Goal: Task Accomplishment & Management: Use online tool/utility

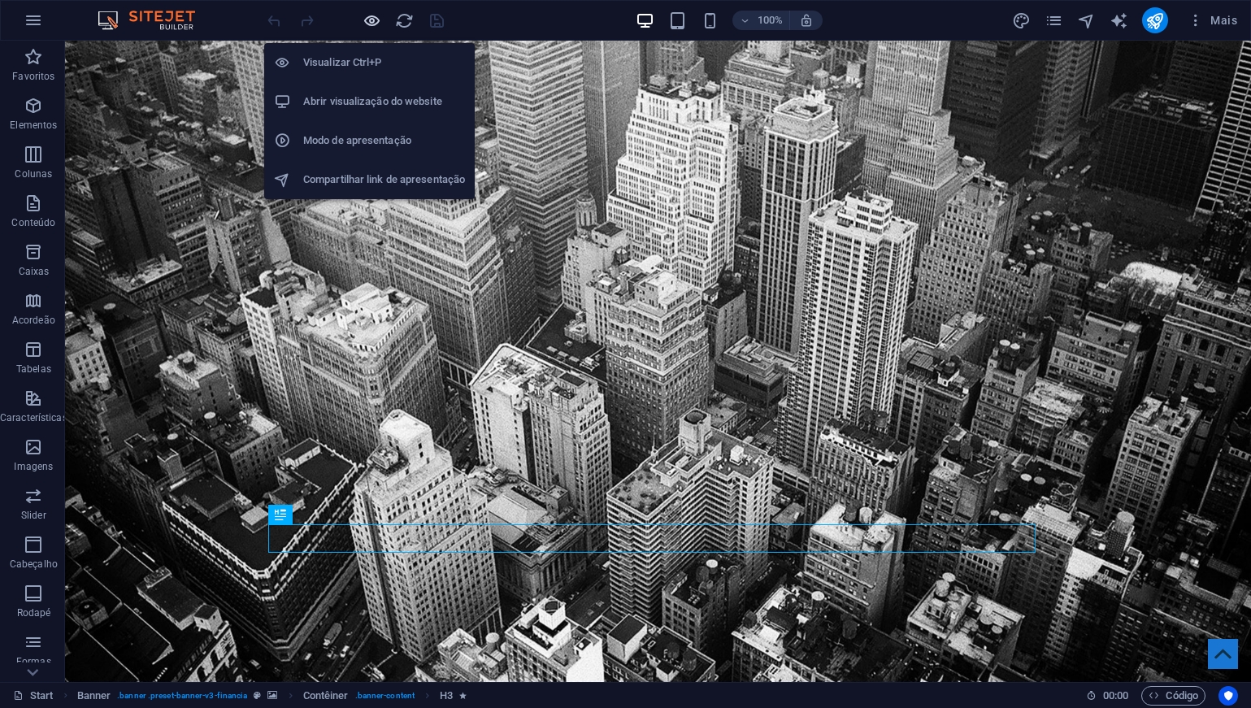
click at [373, 19] on icon "button" at bounding box center [372, 20] width 19 height 19
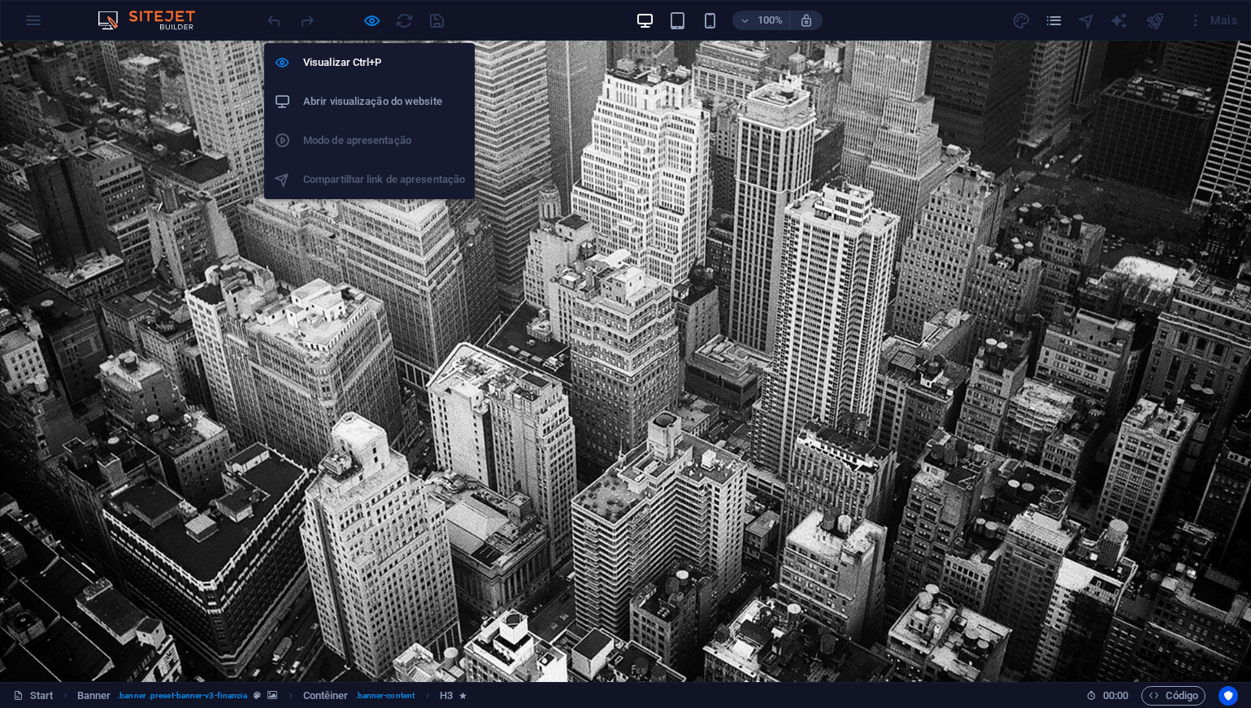
click at [371, 102] on h6 "Abrir visualização do website" at bounding box center [384, 102] width 162 height 20
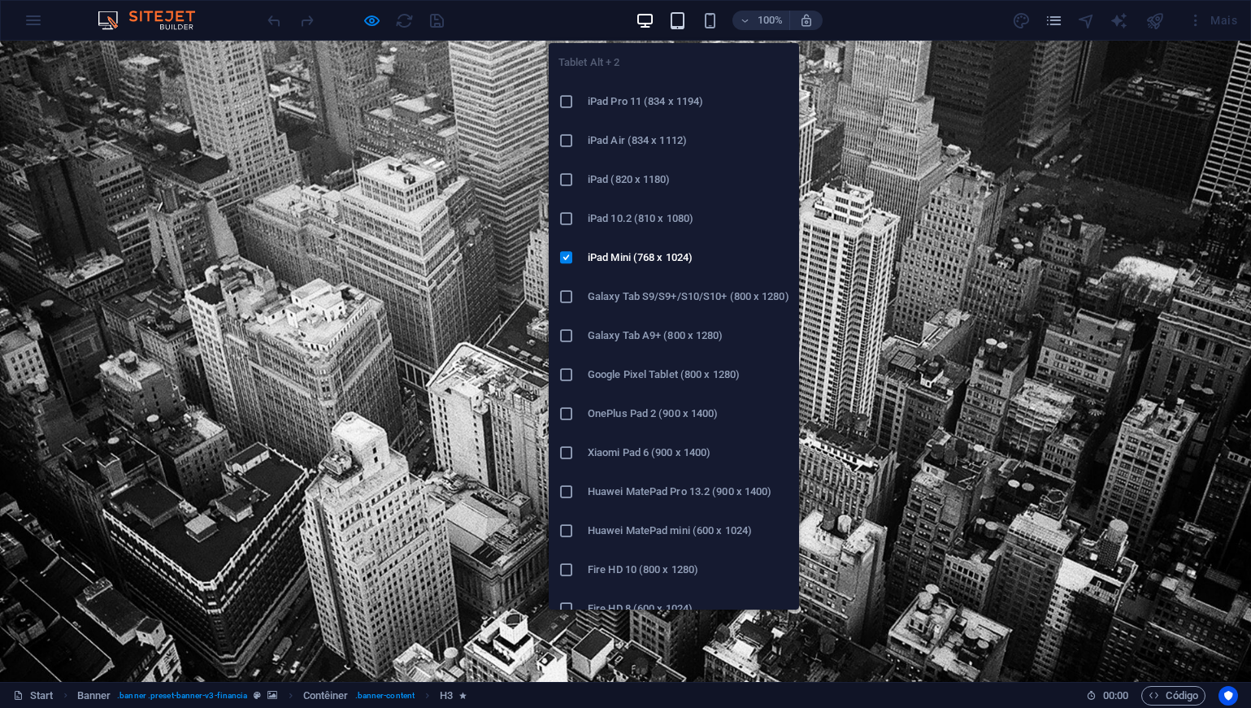
click at [685, 23] on icon "button" at bounding box center [677, 20] width 19 height 19
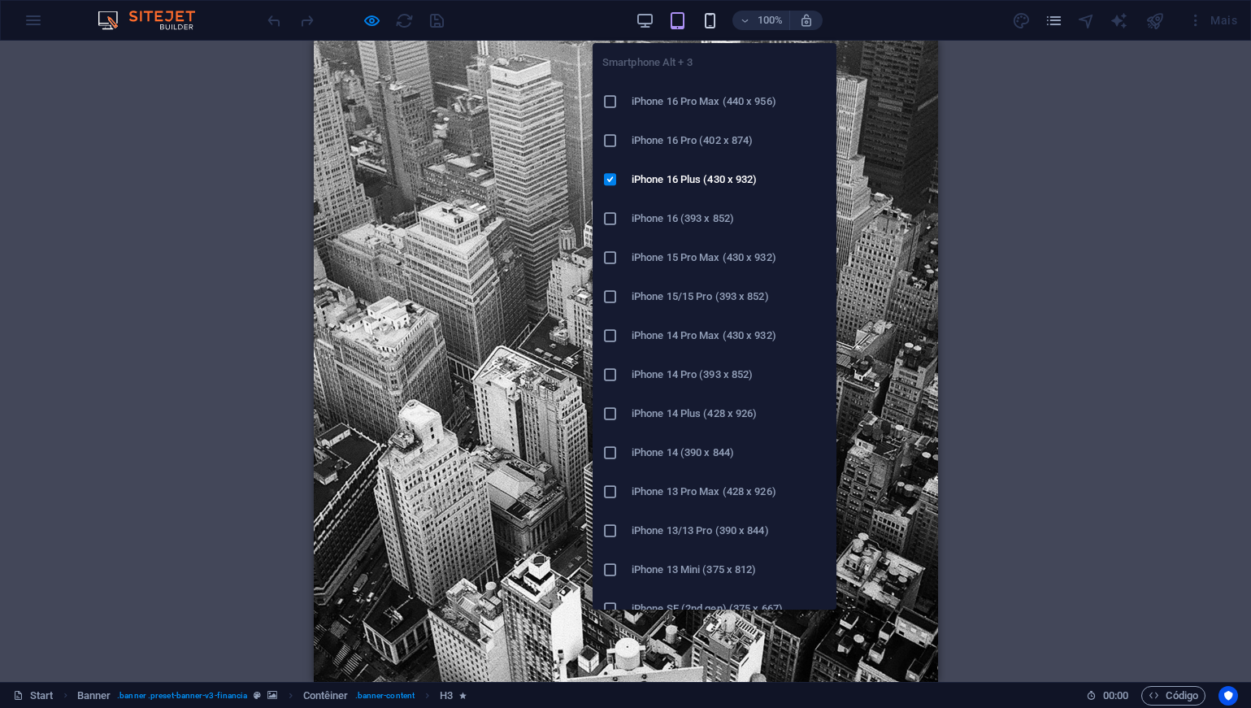
click at [715, 22] on icon "button" at bounding box center [710, 20] width 19 height 19
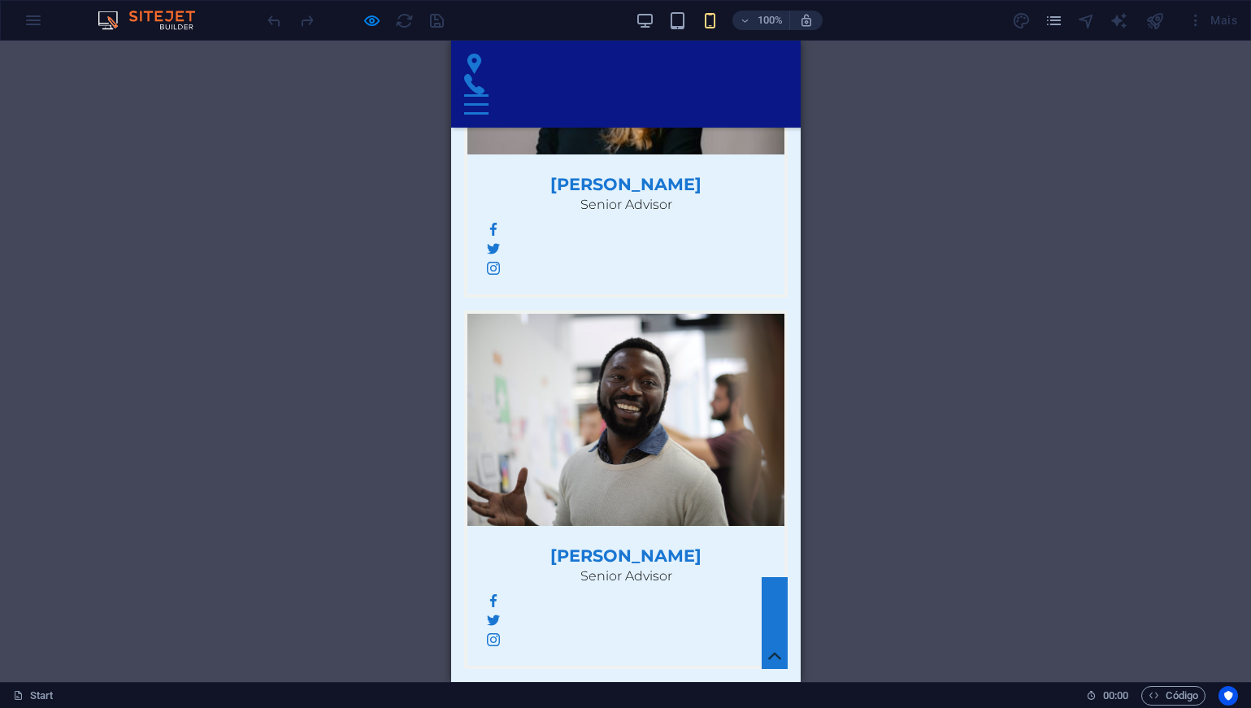
scroll to position [6920, 0]
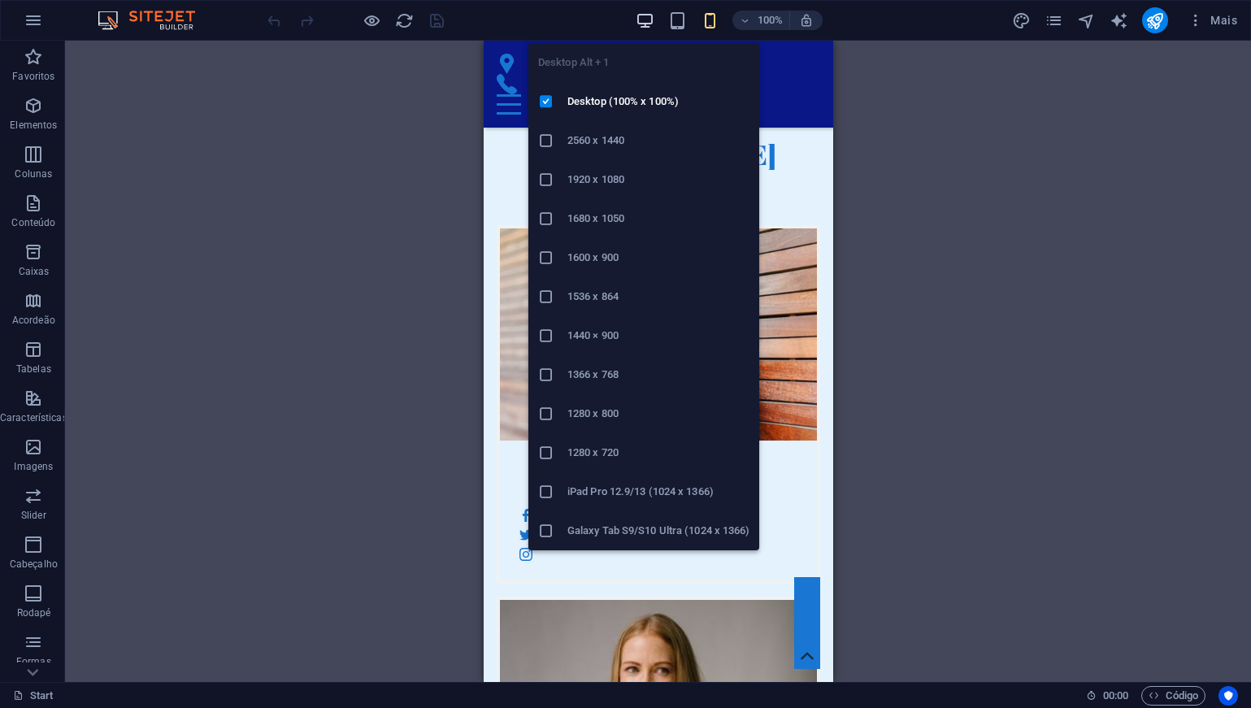
click at [641, 20] on icon "button" at bounding box center [645, 20] width 19 height 19
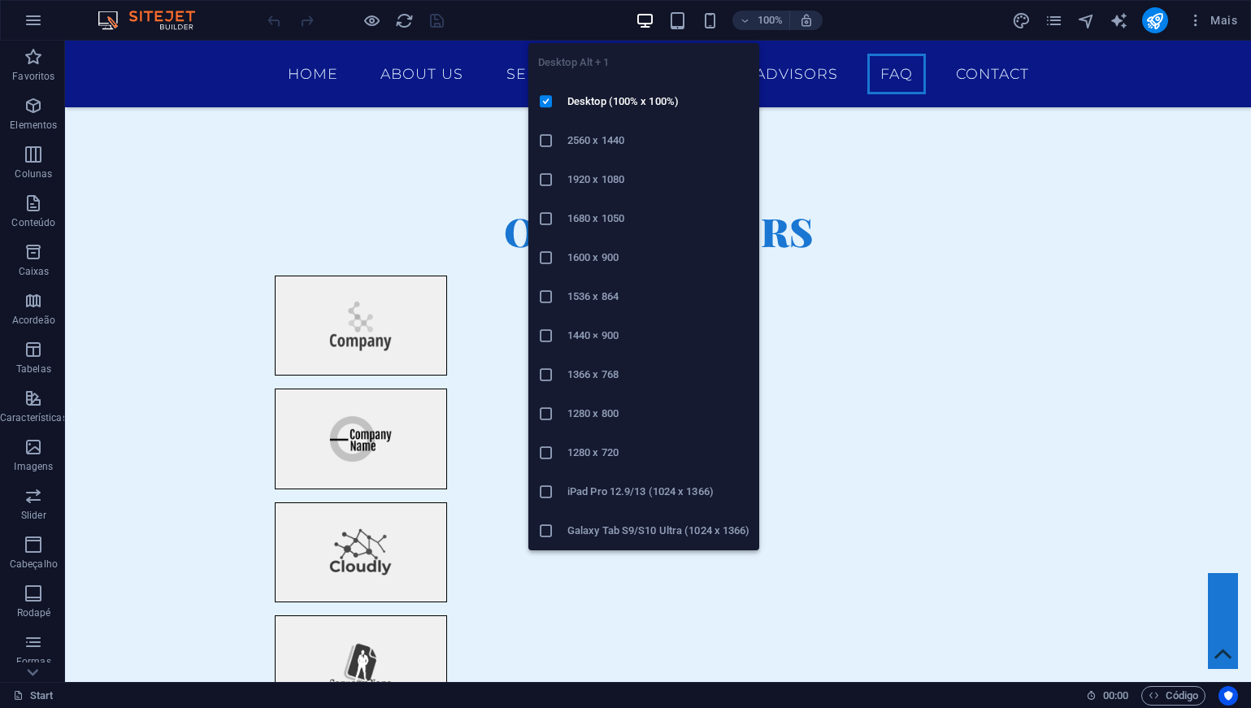
scroll to position [5354, 0]
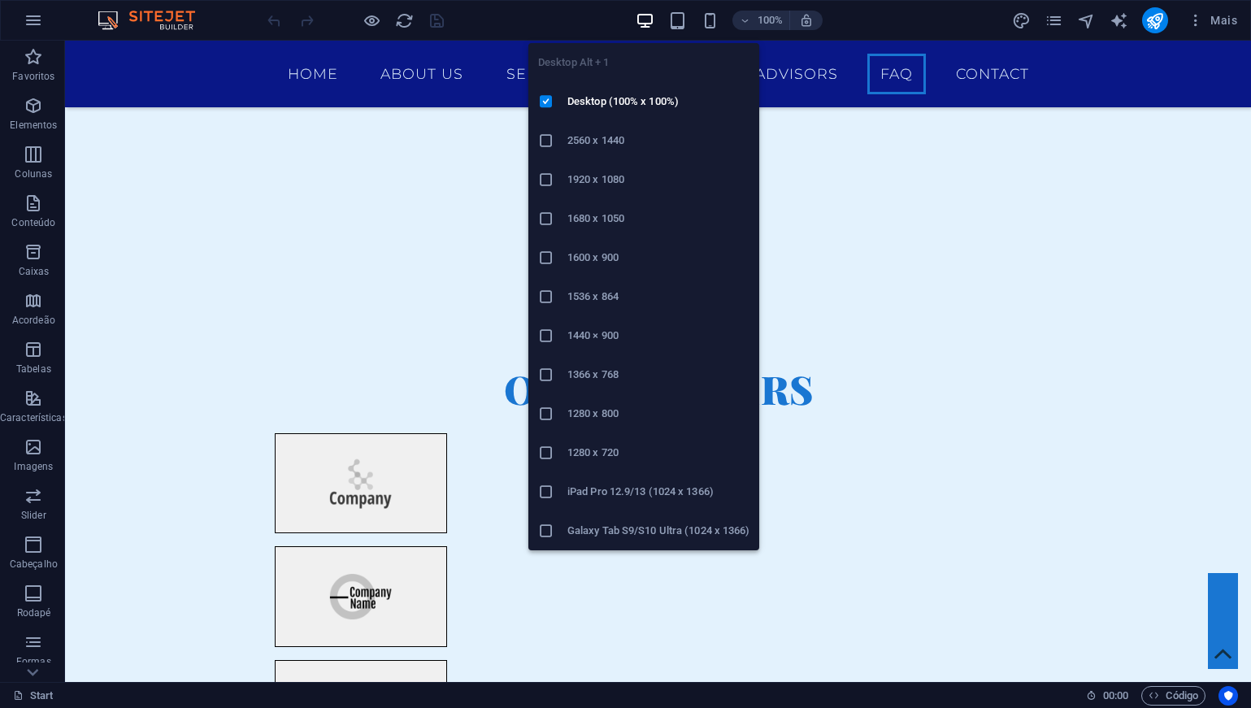
click at [639, 17] on icon "button" at bounding box center [645, 20] width 19 height 19
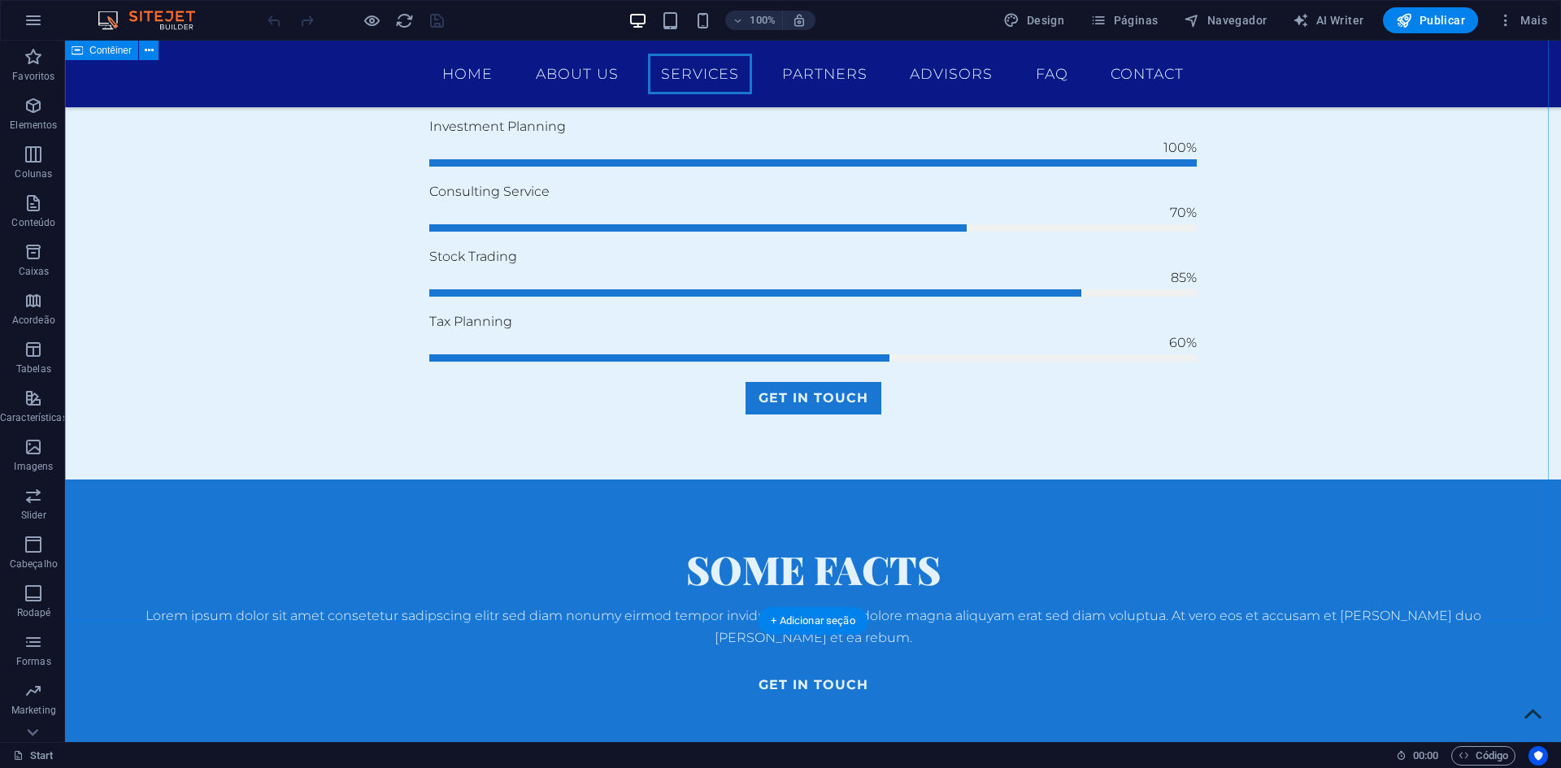
scroll to position [1788, 0]
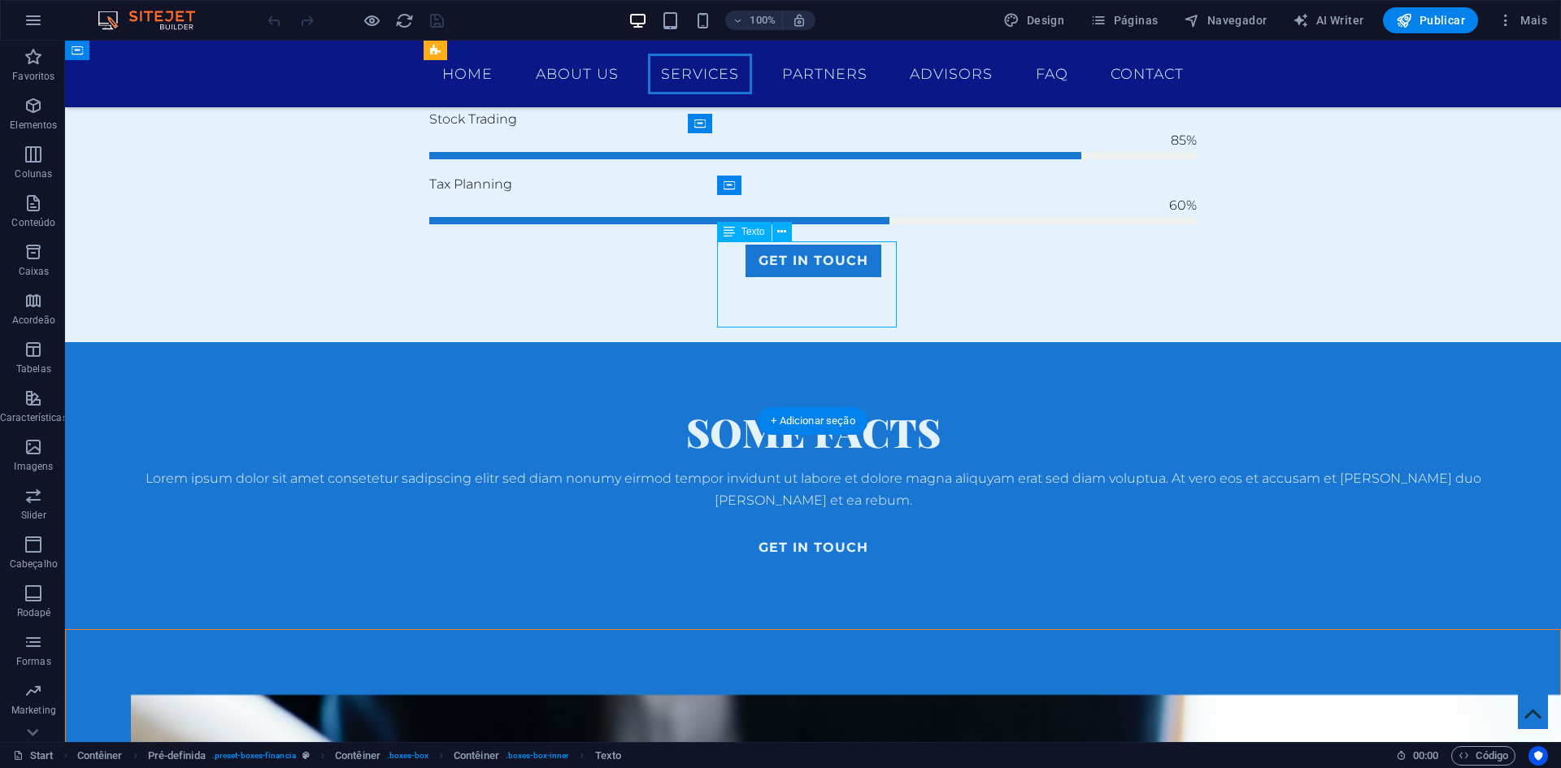
scroll to position [1831, 0]
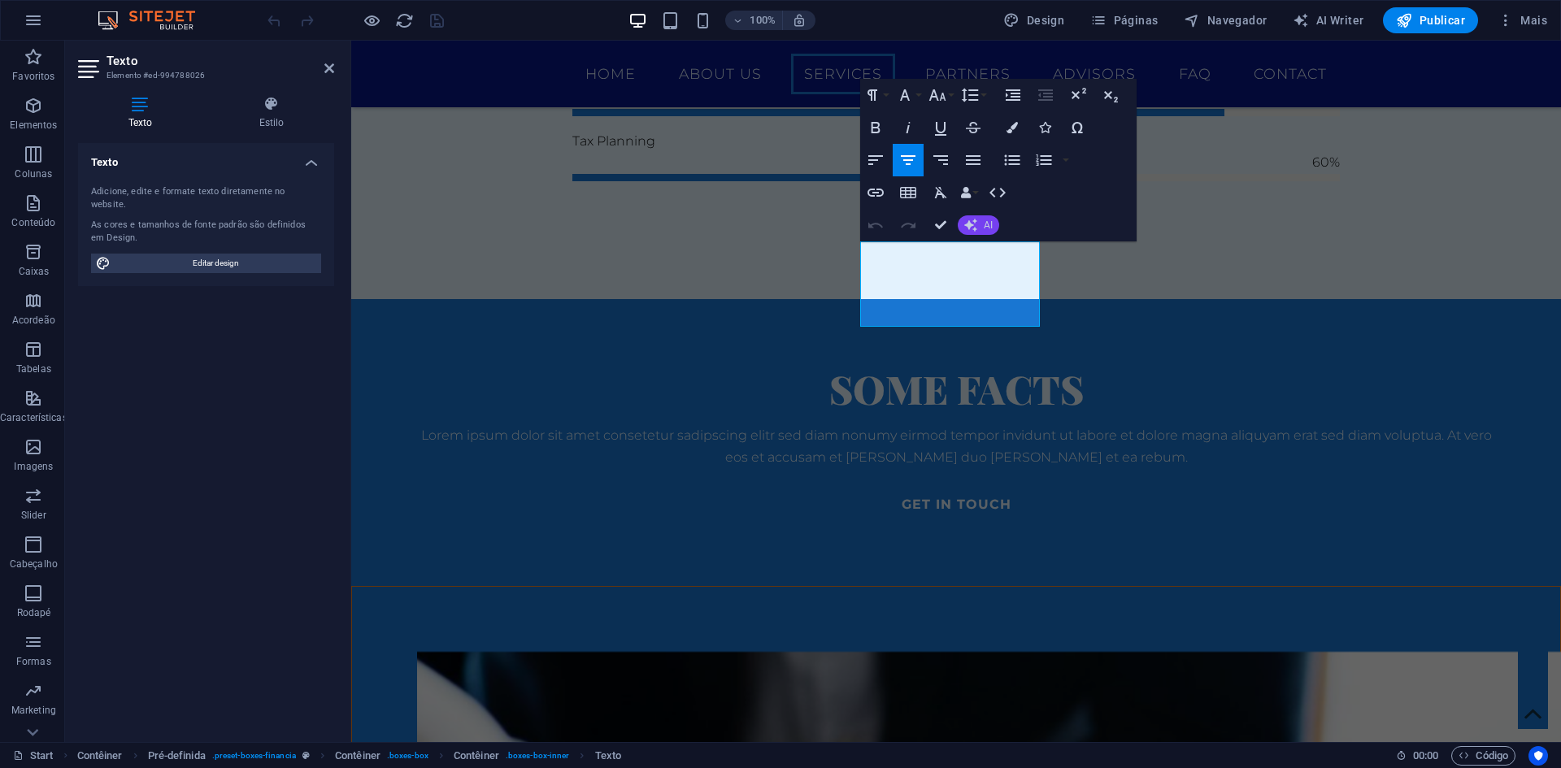
click at [994, 229] on button "AI" at bounding box center [978, 225] width 41 height 20
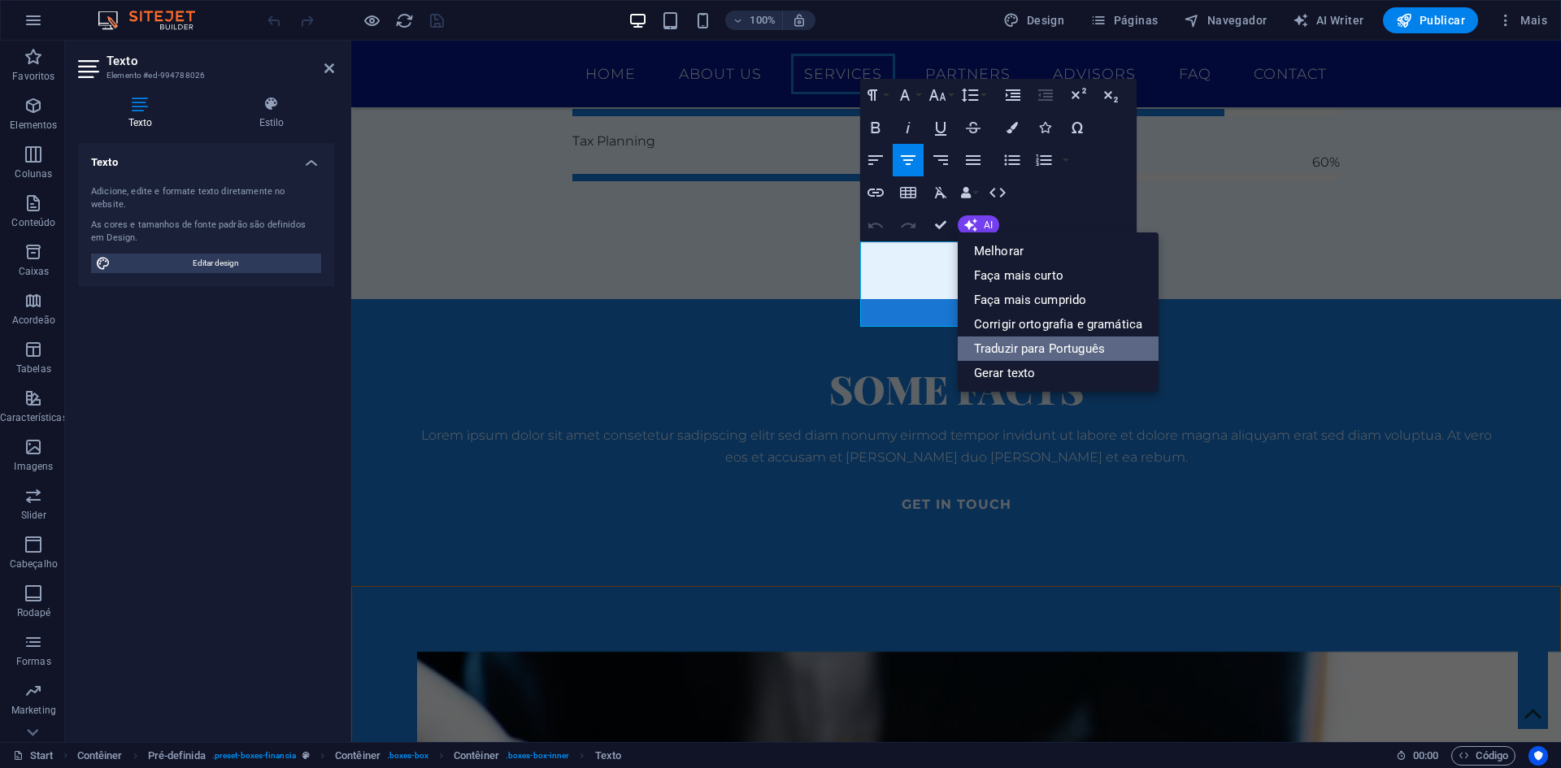
click at [1041, 349] on link "Traduzir para Português" at bounding box center [1058, 349] width 201 height 24
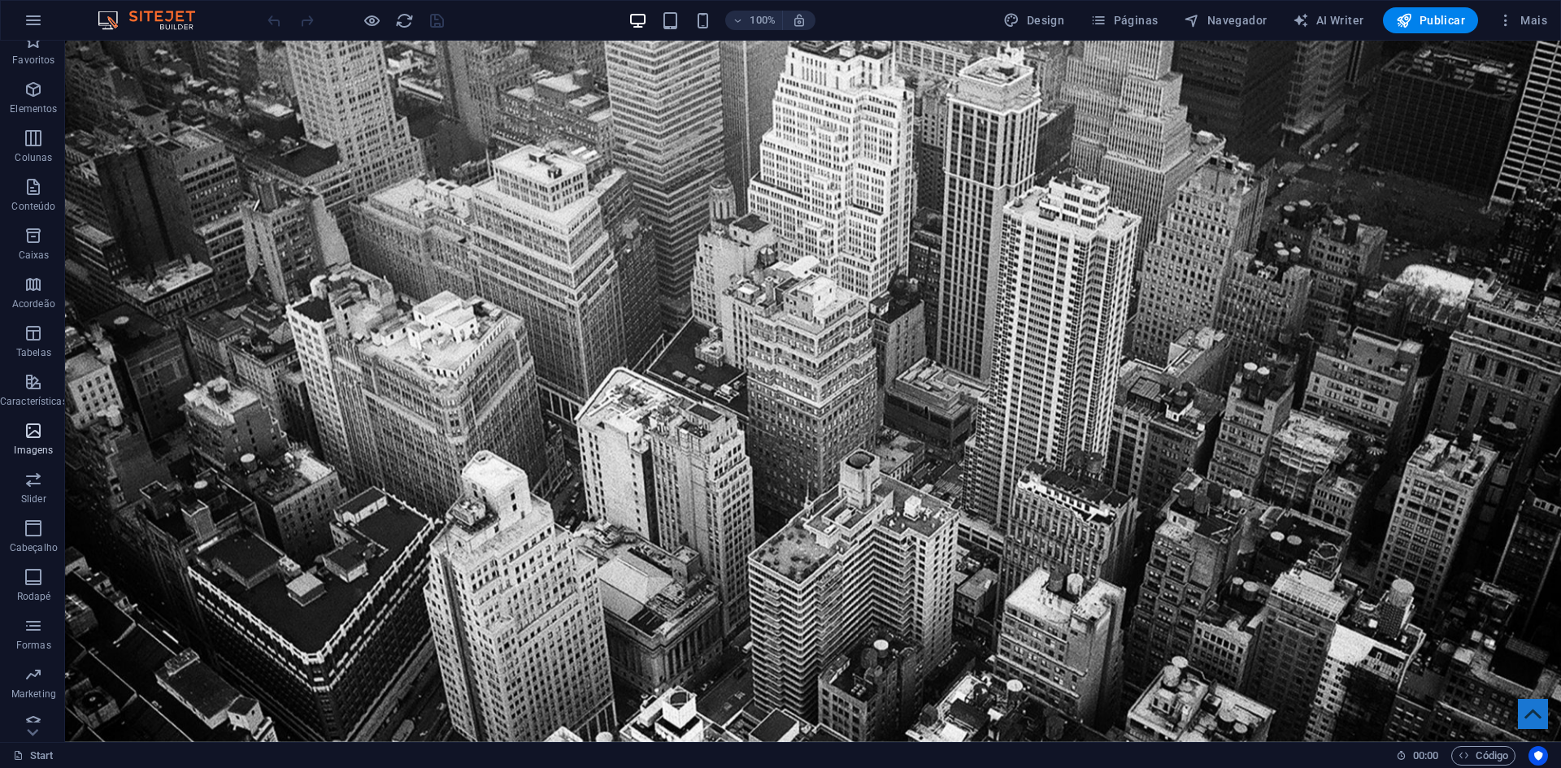
scroll to position [30, 0]
click at [33, 16] on icon "button" at bounding box center [34, 21] width 20 height 20
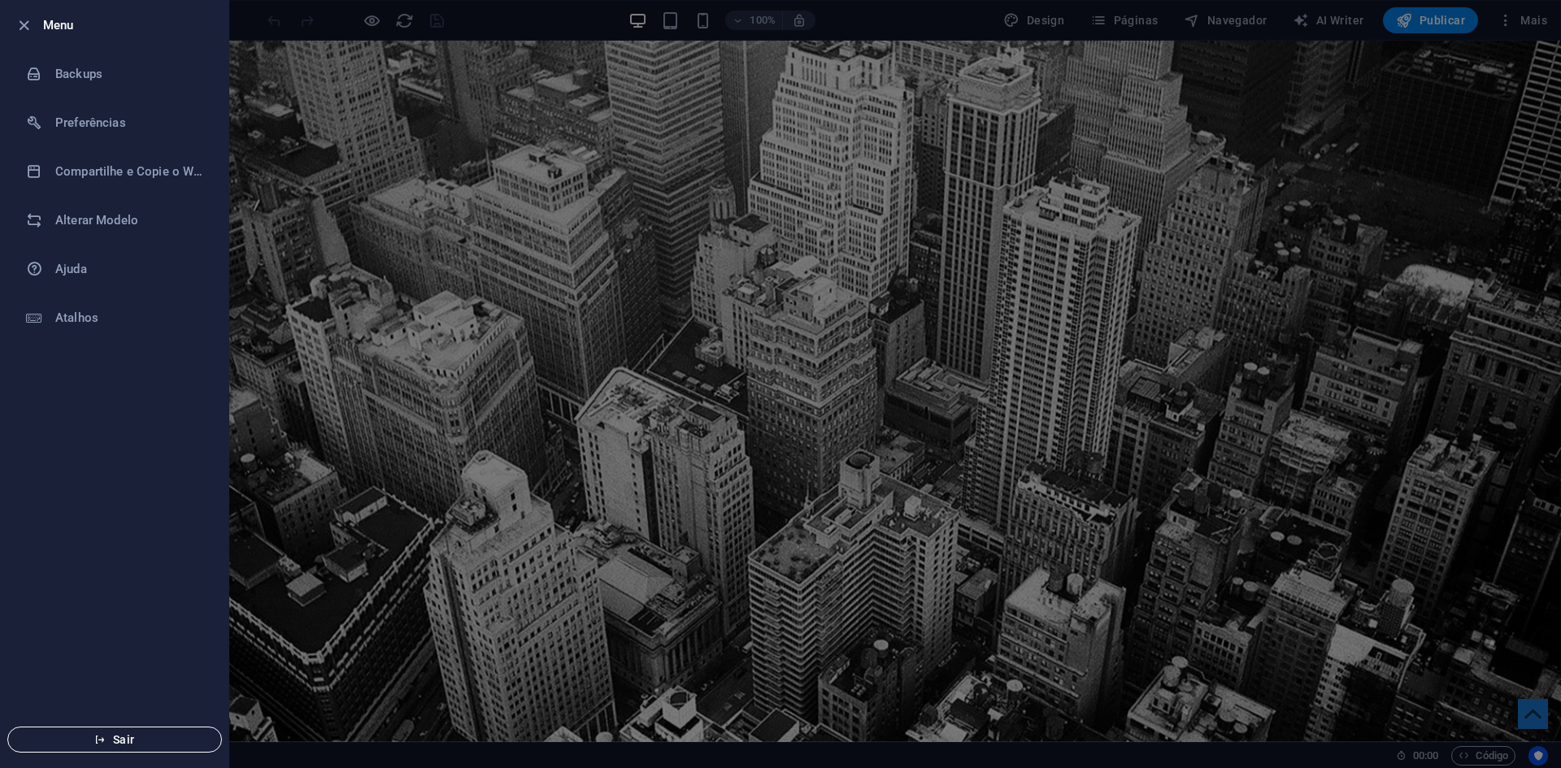
click at [127, 707] on span "Sair" at bounding box center [114, 739] width 187 height 13
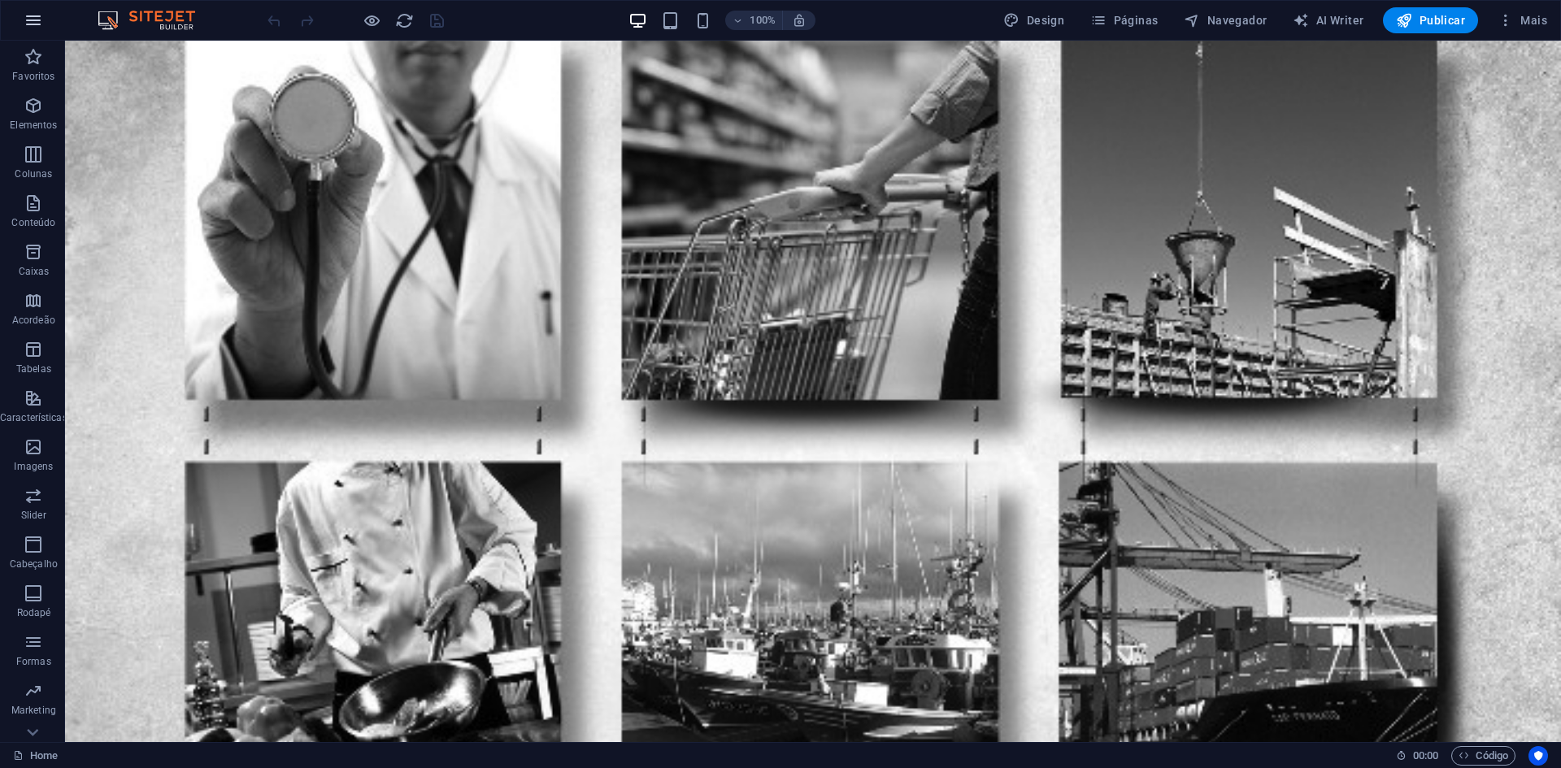
click at [30, 24] on icon "button" at bounding box center [34, 21] width 20 height 20
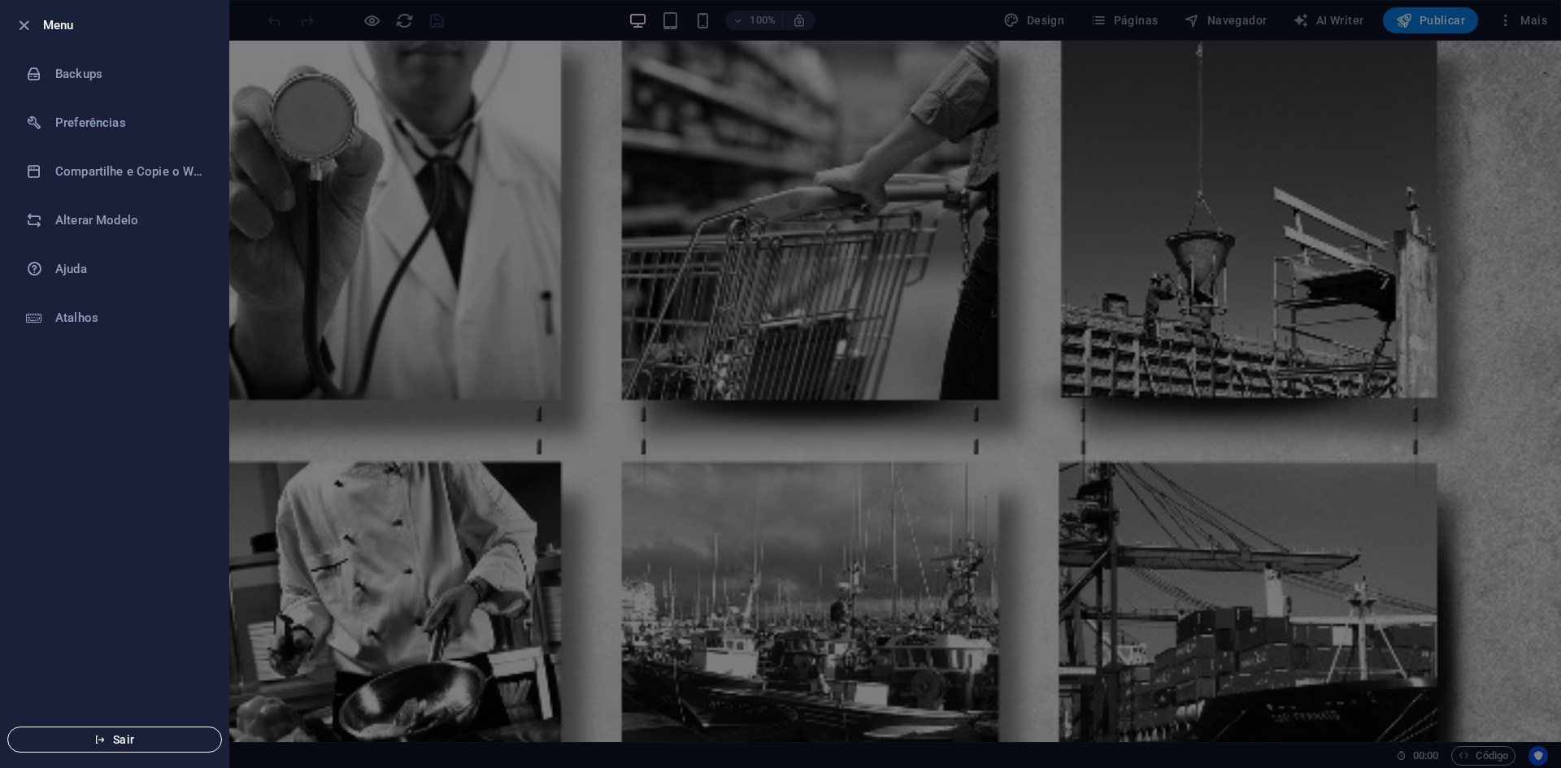
click at [123, 742] on span "Sair" at bounding box center [114, 739] width 187 height 13
